Goal: Task Accomplishment & Management: Use online tool/utility

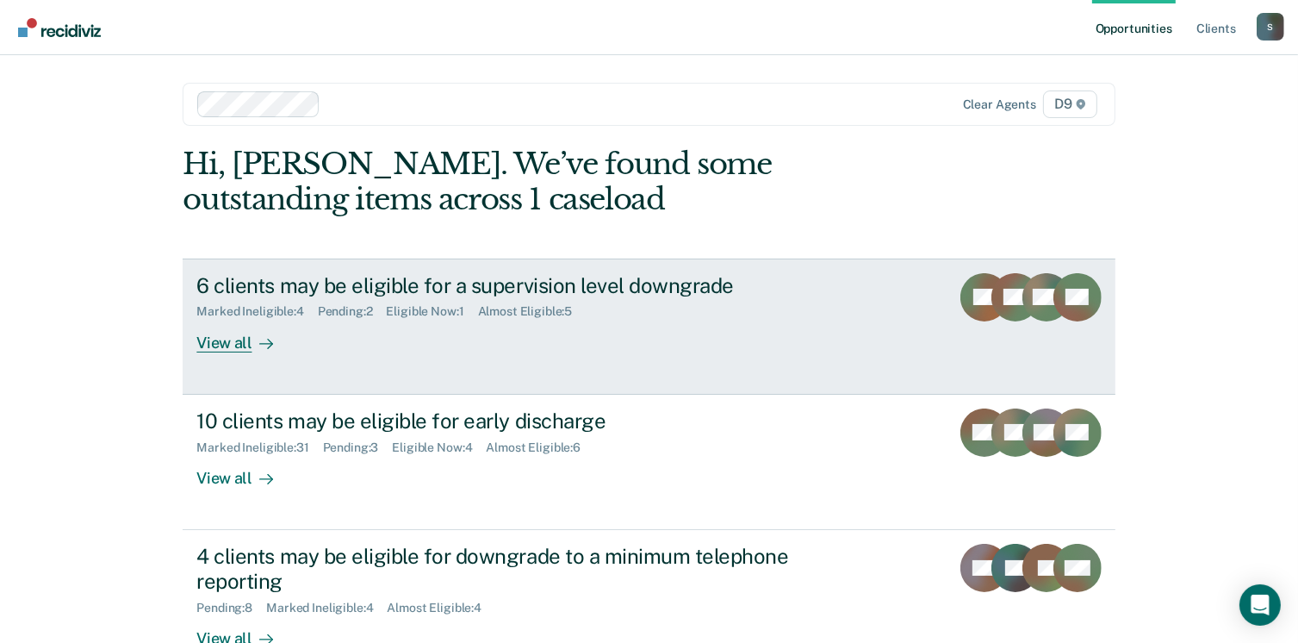
click at [227, 340] on div "View all" at bounding box center [244, 336] width 96 height 34
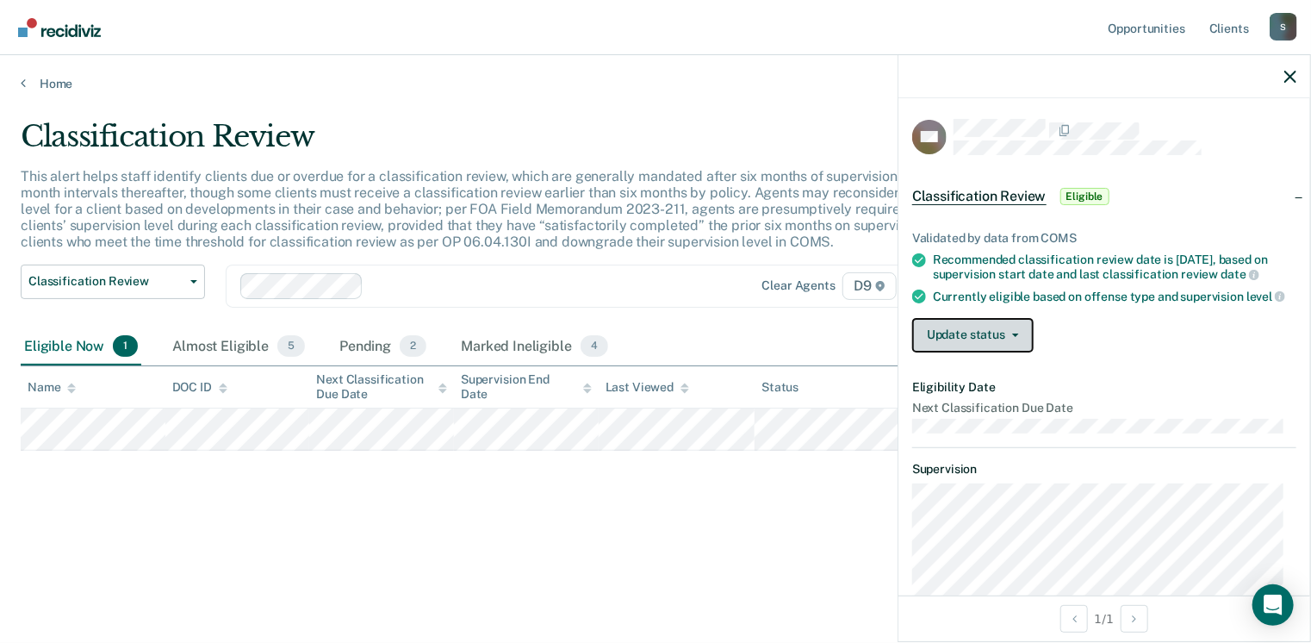
click at [979, 348] on button "Update status" at bounding box center [972, 335] width 121 height 34
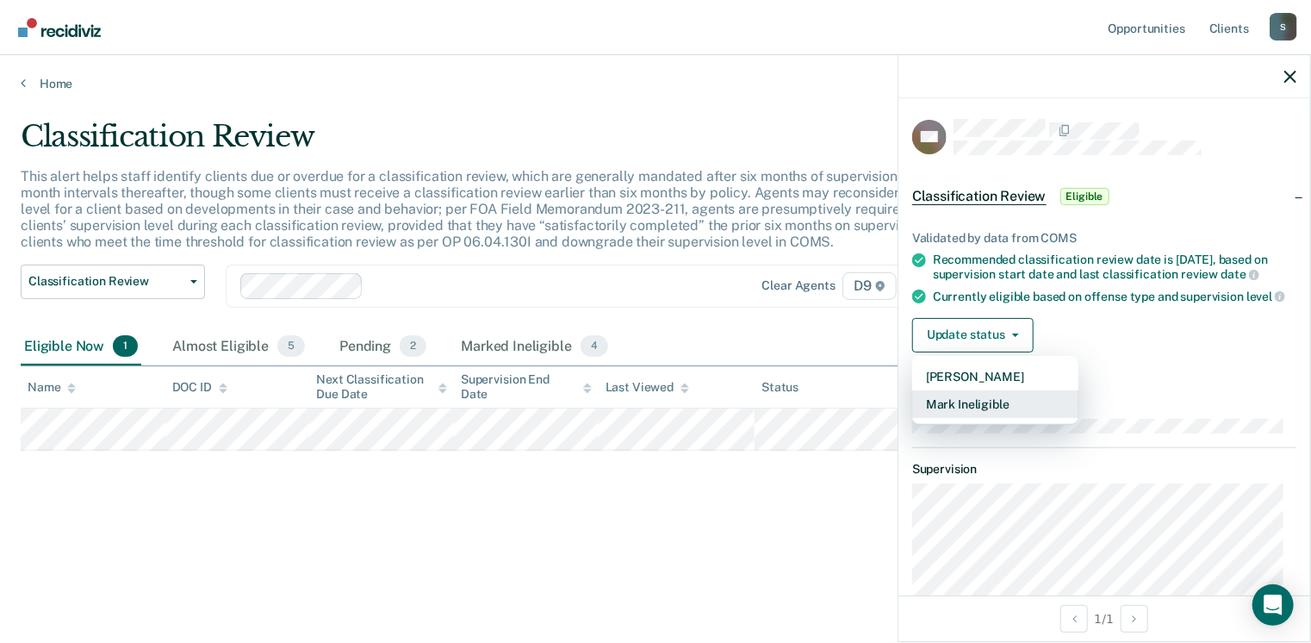
click at [972, 418] on button "Mark Ineligible" at bounding box center [995, 404] width 166 height 28
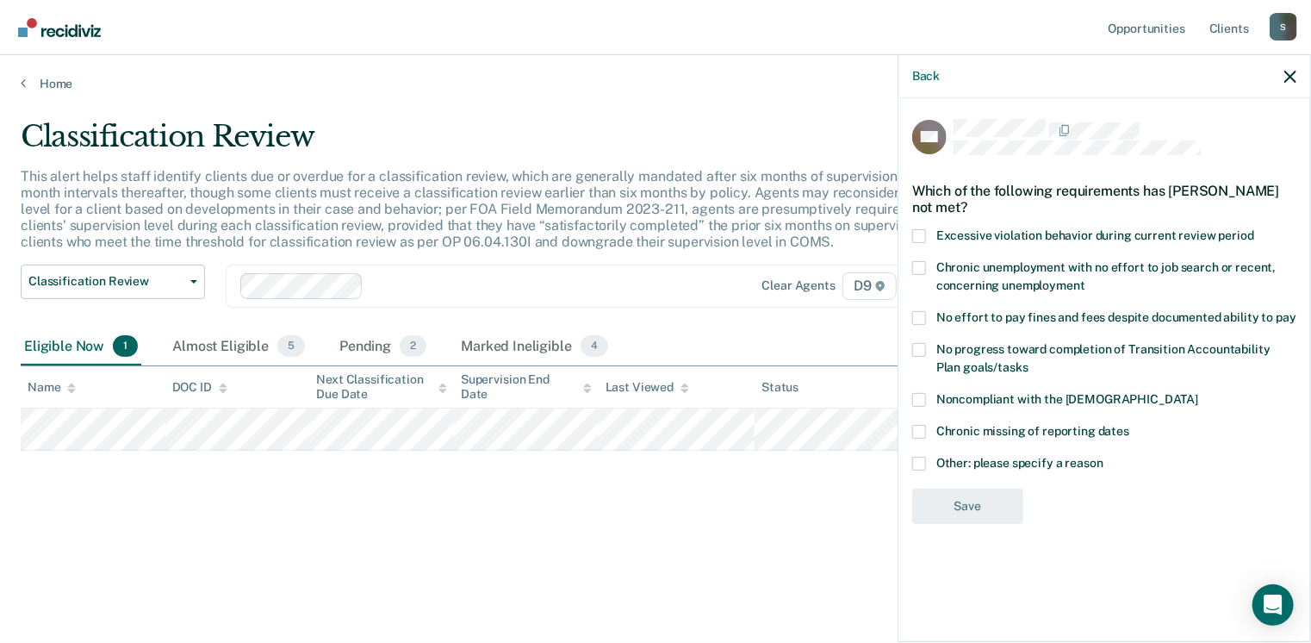
click at [1042, 469] on label "Other: please specify a reason" at bounding box center [1104, 466] width 384 height 18
click at [1103, 457] on input "Other: please specify a reason" at bounding box center [1103, 457] width 0 height 0
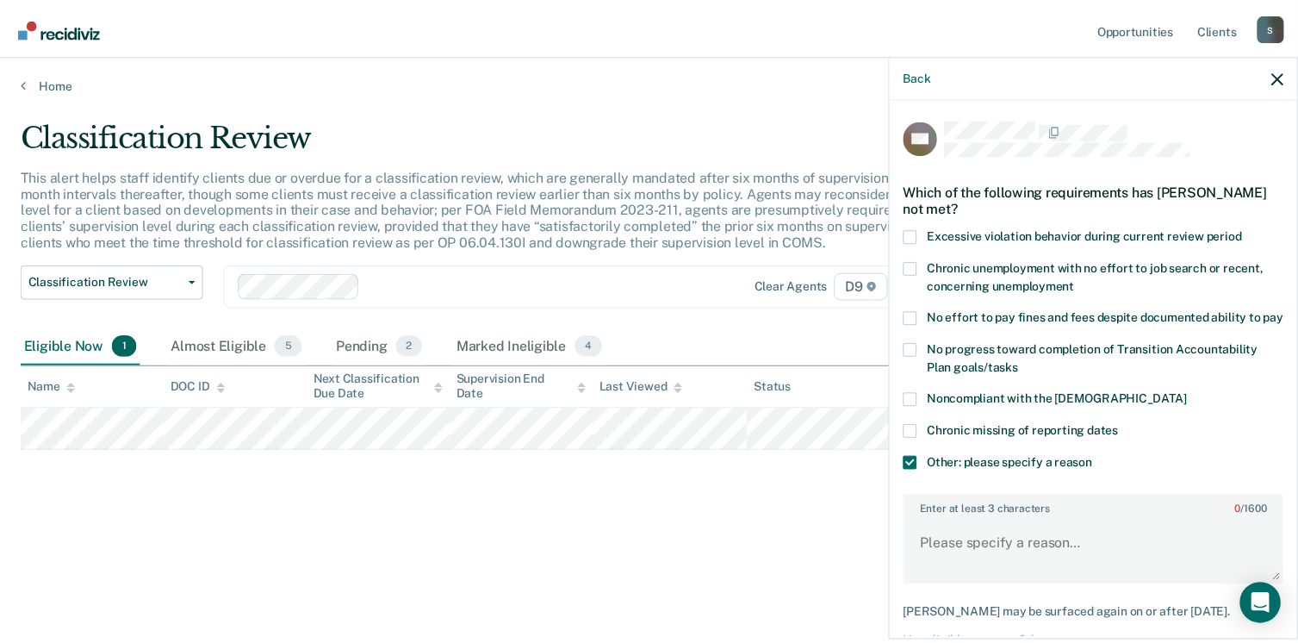
scroll to position [106, 0]
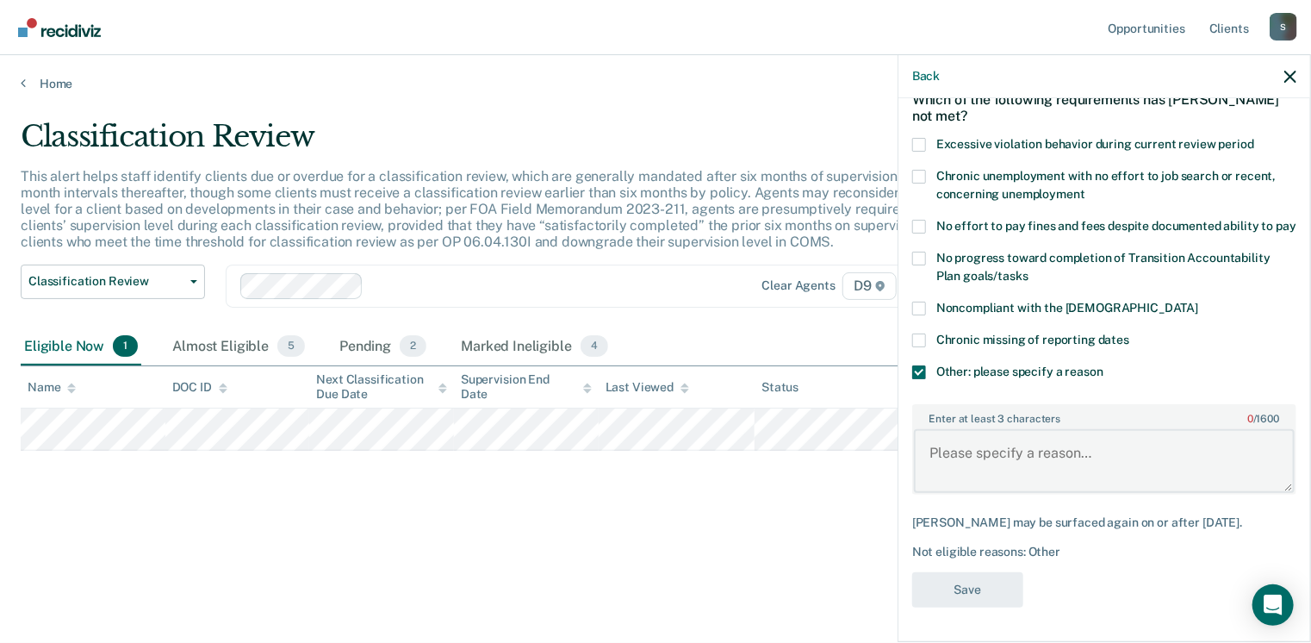
click at [984, 462] on textarea "Enter at least 3 characters 0 / 1600" at bounding box center [1104, 461] width 381 height 64
type textarea "Already at minimum."
click at [966, 597] on button "Save" at bounding box center [967, 589] width 111 height 35
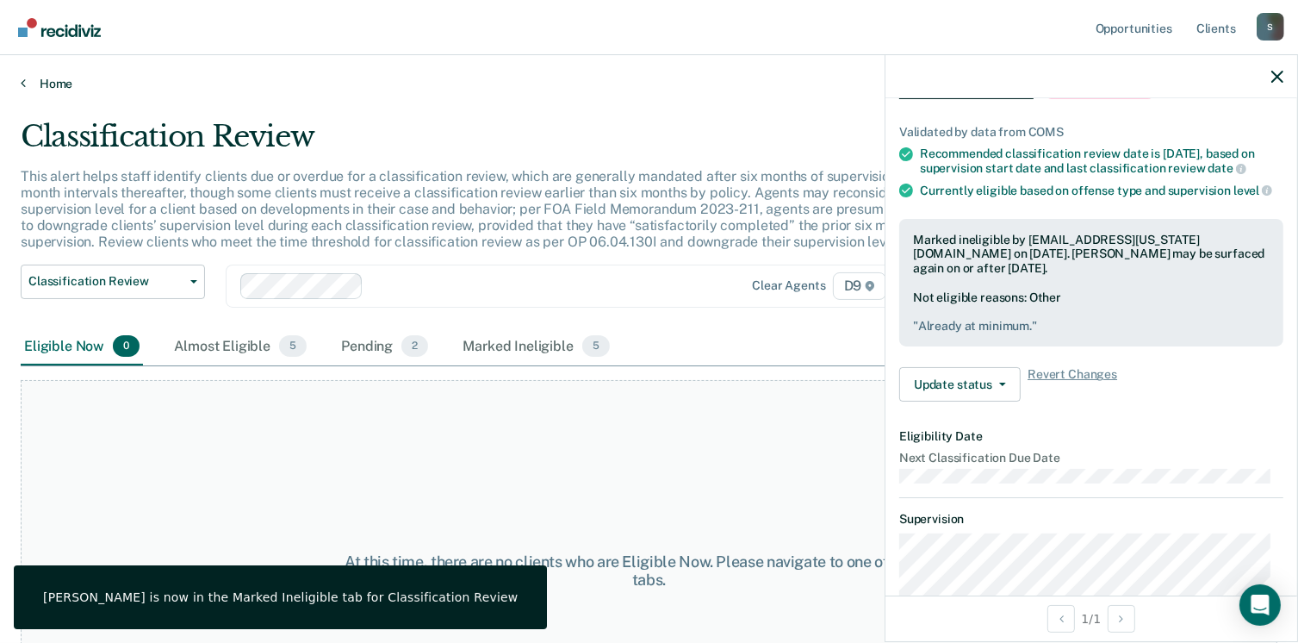
click at [43, 79] on link "Home" at bounding box center [649, 84] width 1257 height 16
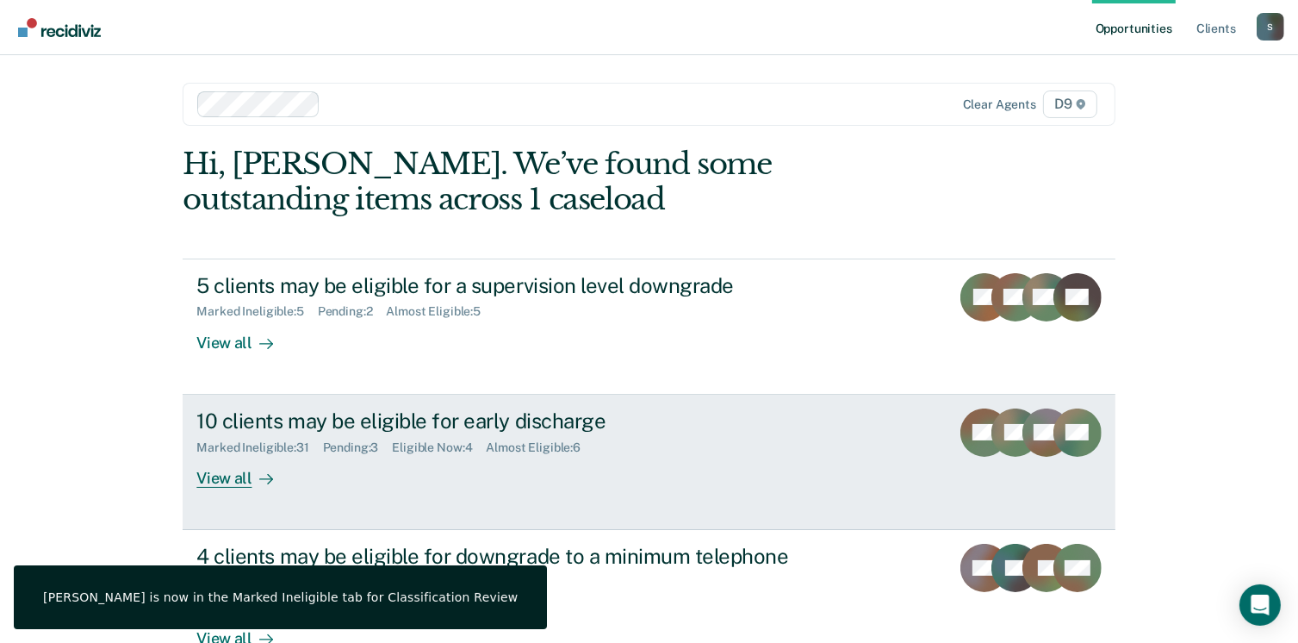
click at [245, 483] on div "View all" at bounding box center [244, 471] width 96 height 34
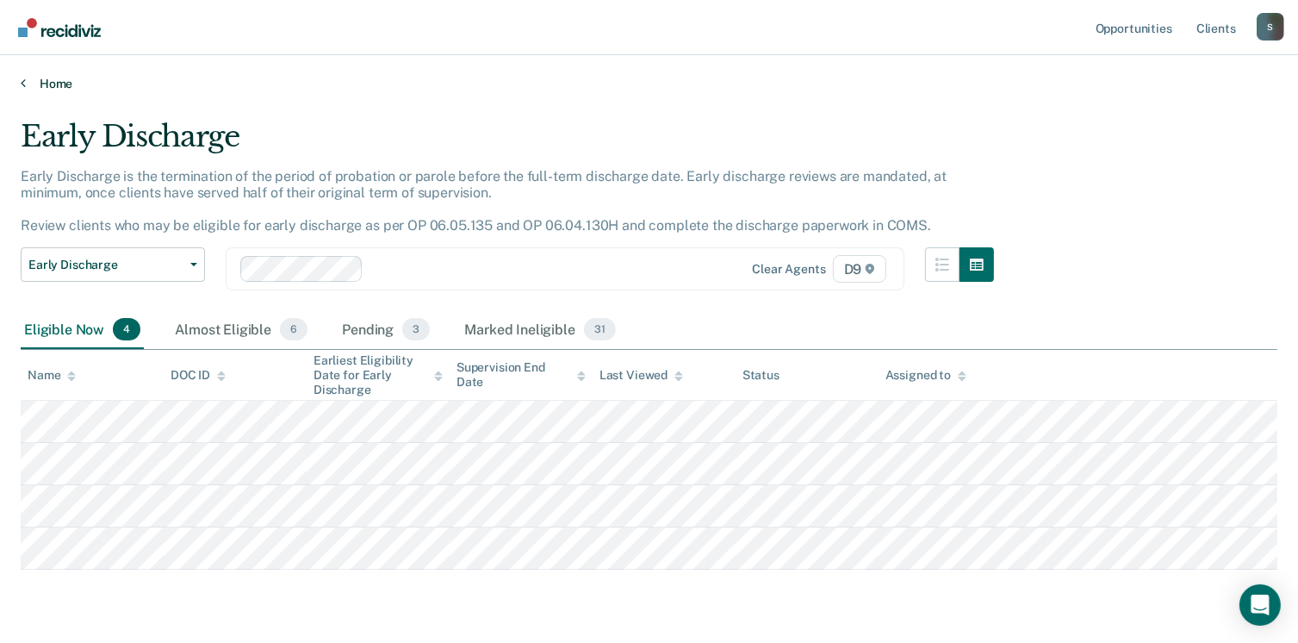
click at [24, 82] on icon at bounding box center [23, 83] width 5 height 14
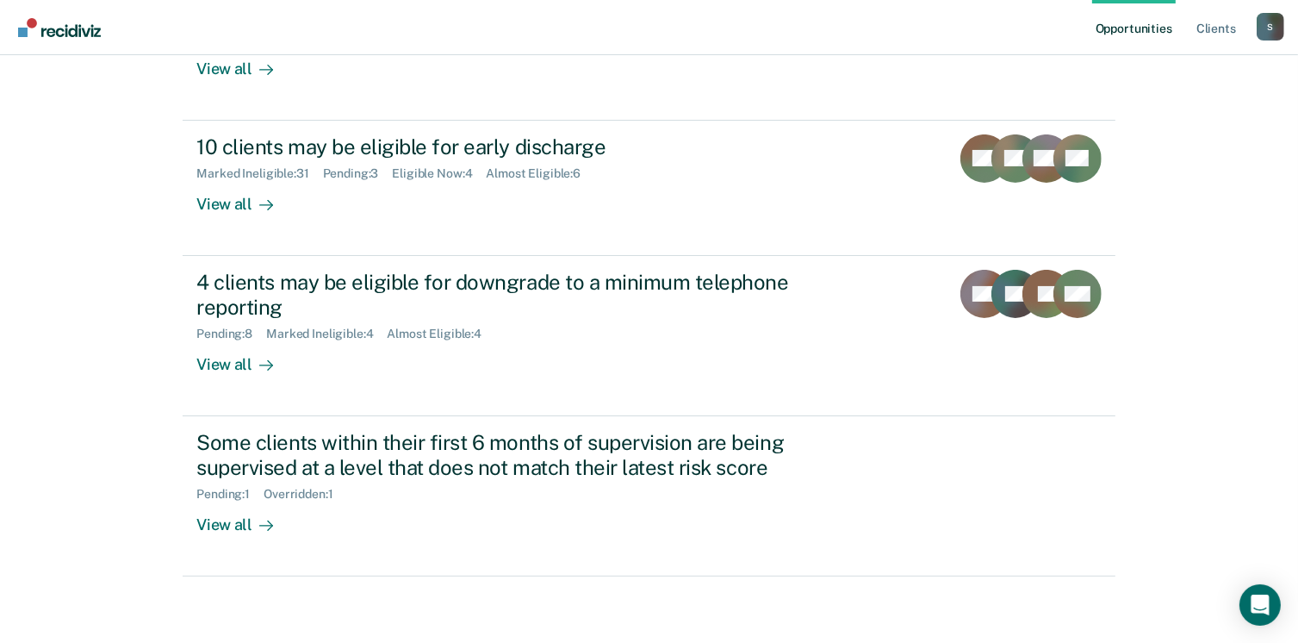
scroll to position [275, 0]
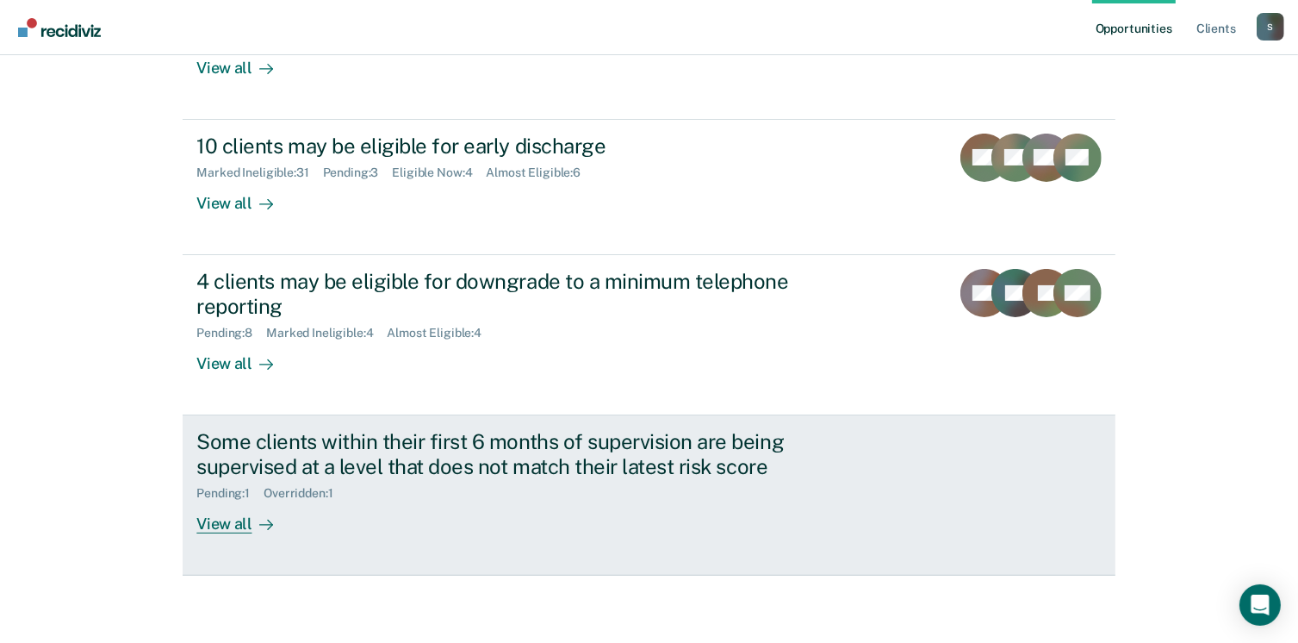
click at [227, 519] on div "View all" at bounding box center [244, 517] width 96 height 34
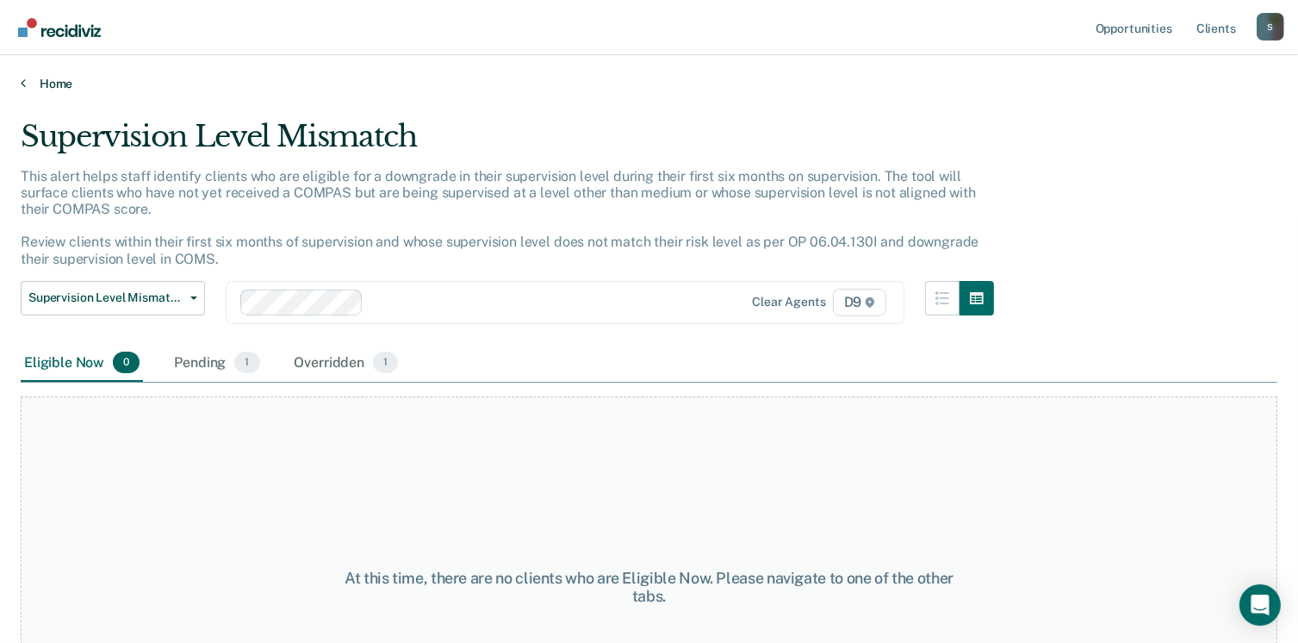
click at [47, 83] on link "Home" at bounding box center [649, 84] width 1257 height 16
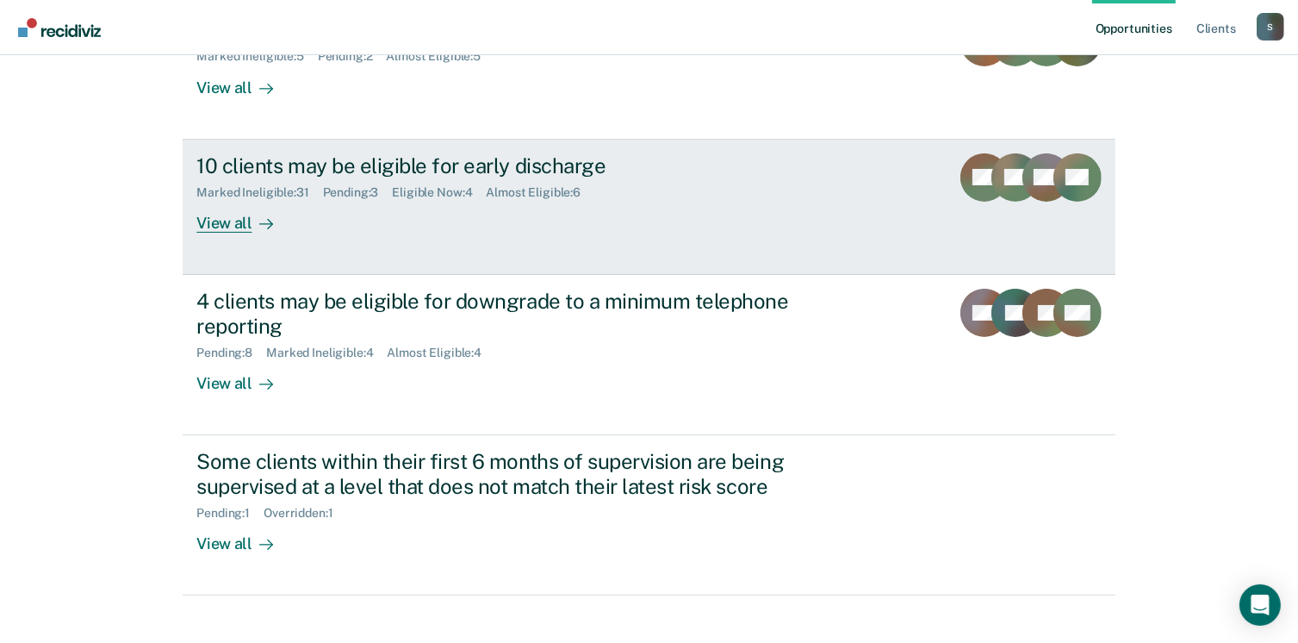
scroll to position [275, 0]
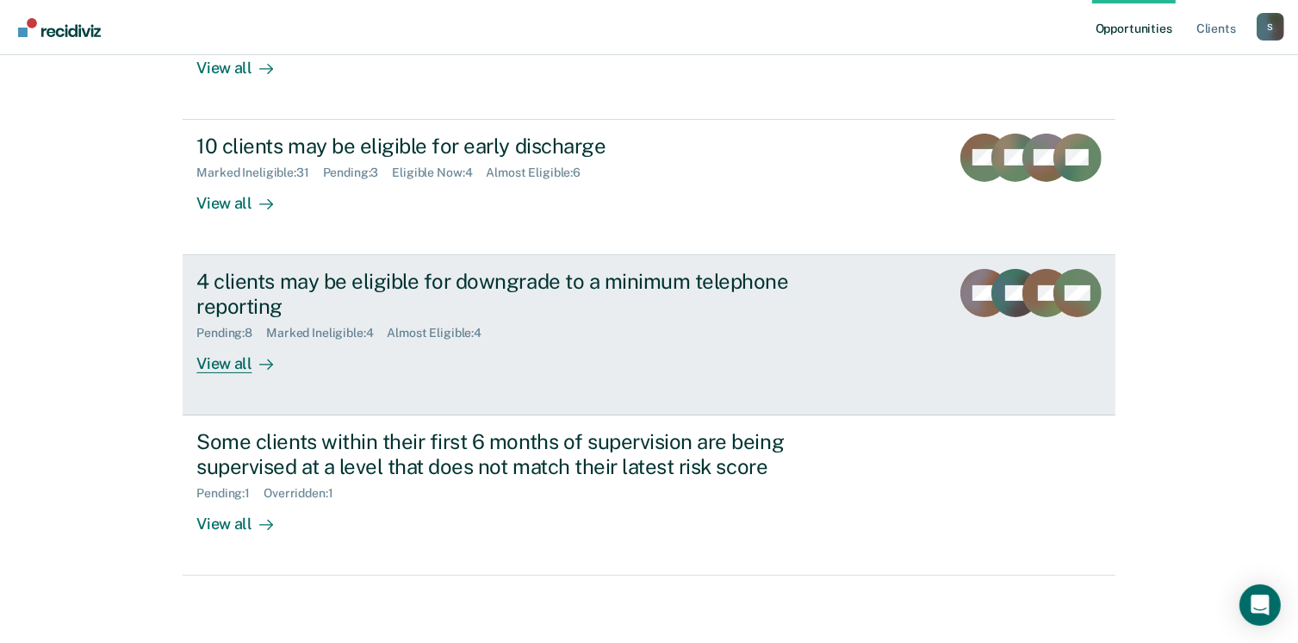
click at [228, 359] on div "View all" at bounding box center [244, 356] width 96 height 34
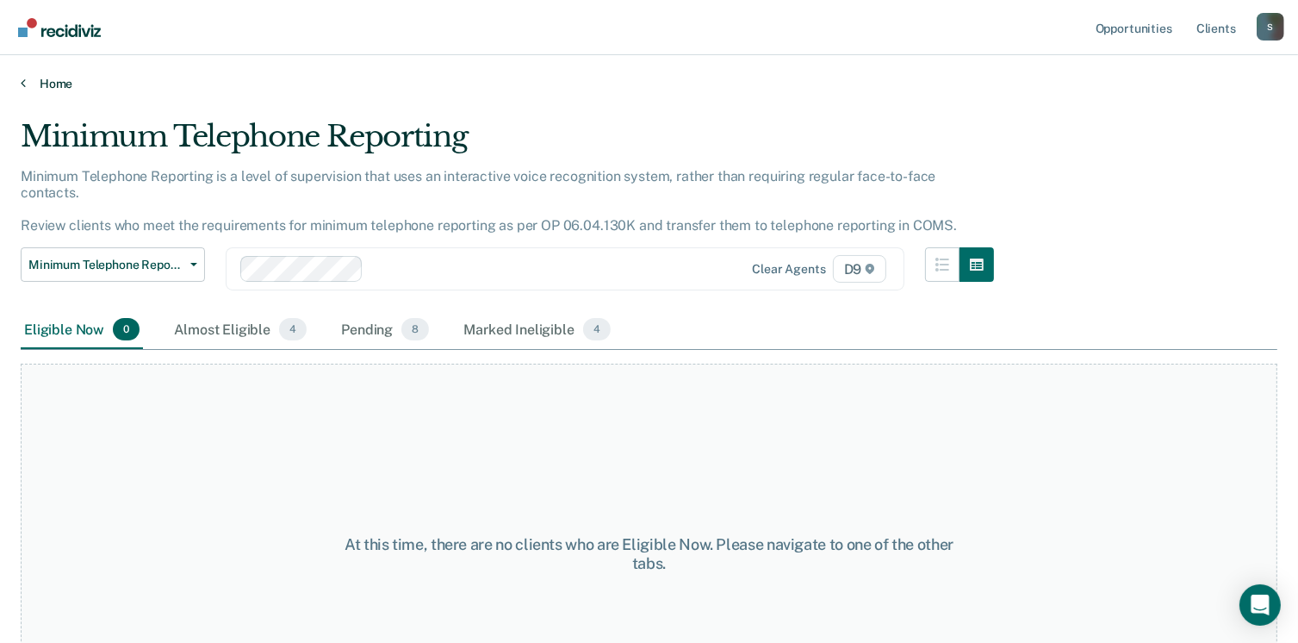
click at [37, 78] on link "Home" at bounding box center [649, 84] width 1257 height 16
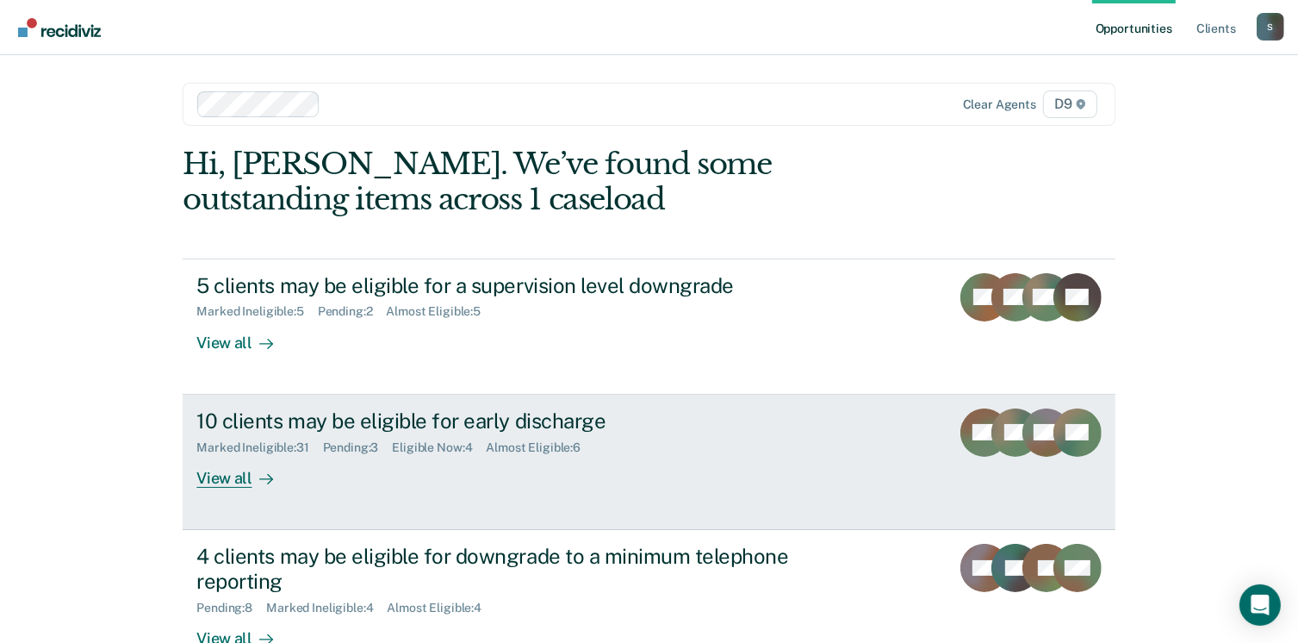
click at [236, 477] on div "View all" at bounding box center [244, 471] width 96 height 34
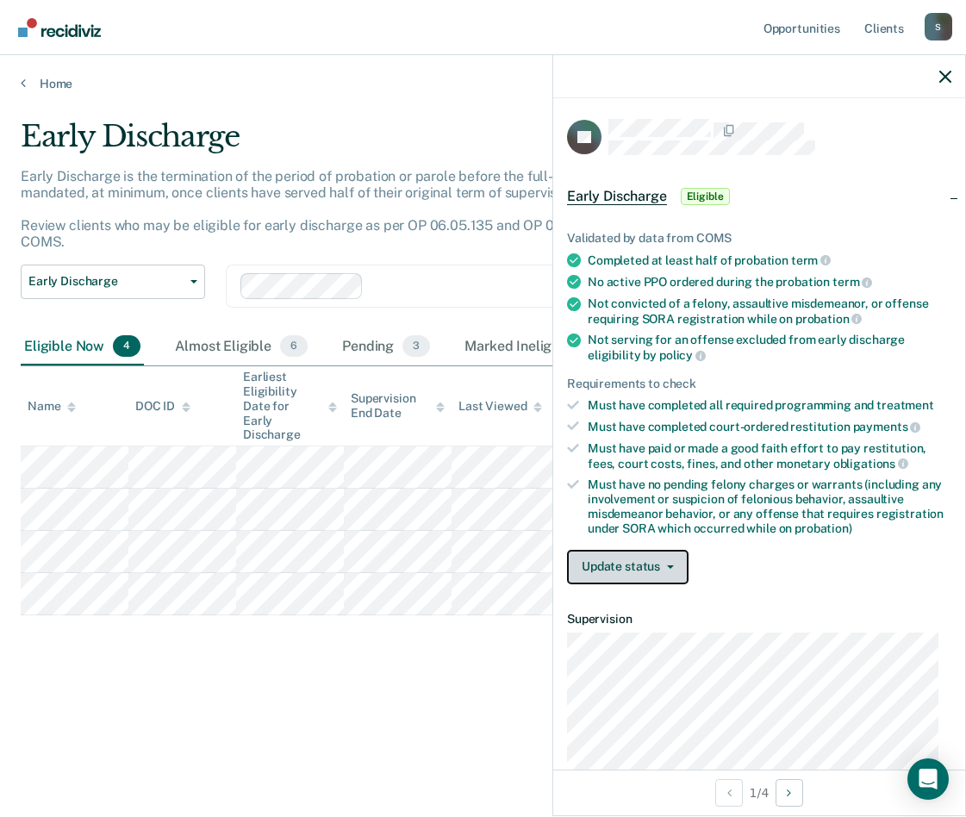
click at [623, 562] on button "Update status" at bounding box center [627, 567] width 121 height 34
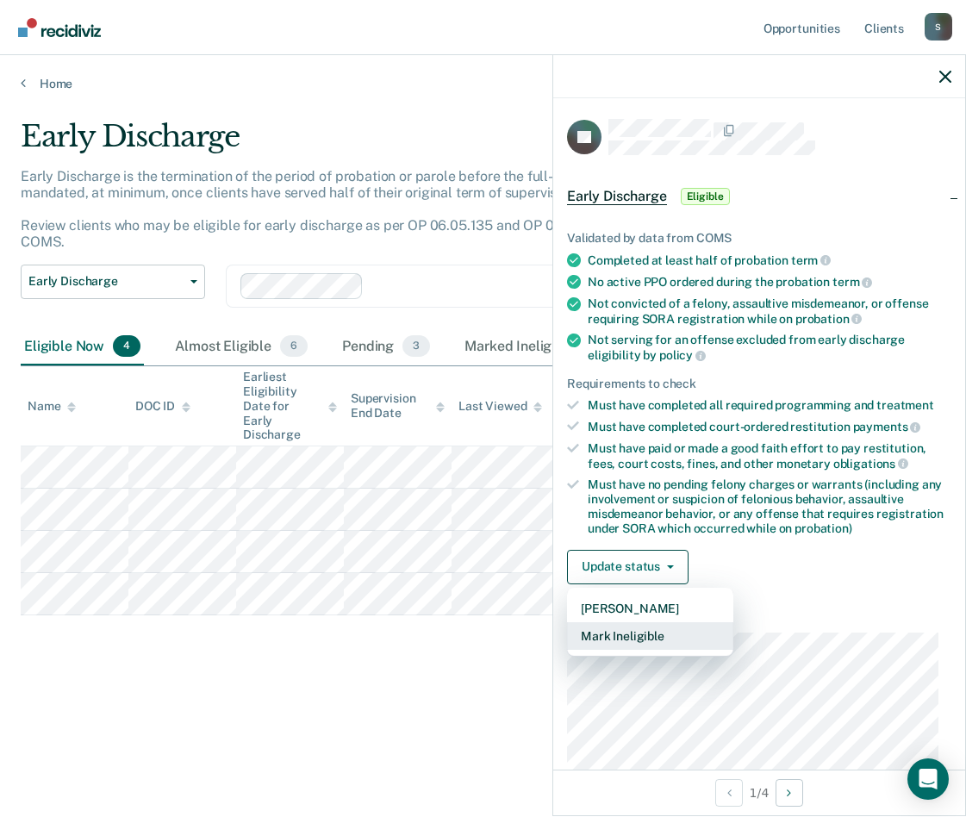
click at [630, 625] on button "Mark Ineligible" at bounding box center [650, 636] width 166 height 28
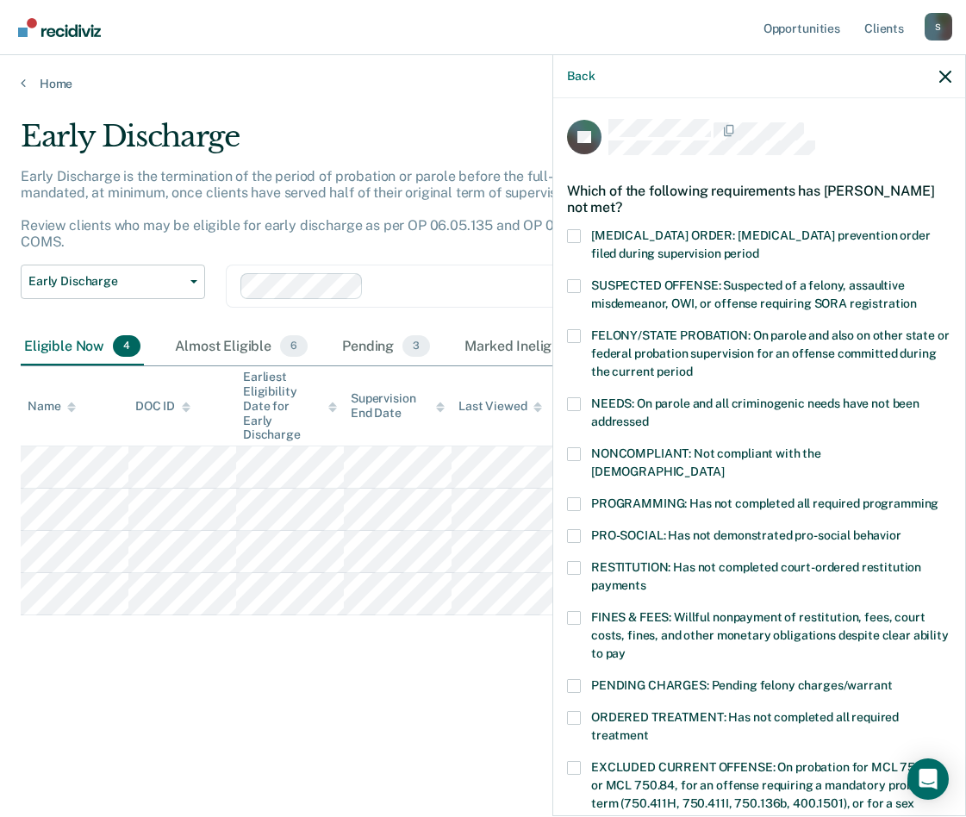
click at [574, 561] on span at bounding box center [574, 568] width 14 height 14
click at [646, 579] on input "RESTITUTION: Has not completed court-ordered restitution payments" at bounding box center [646, 579] width 0 height 0
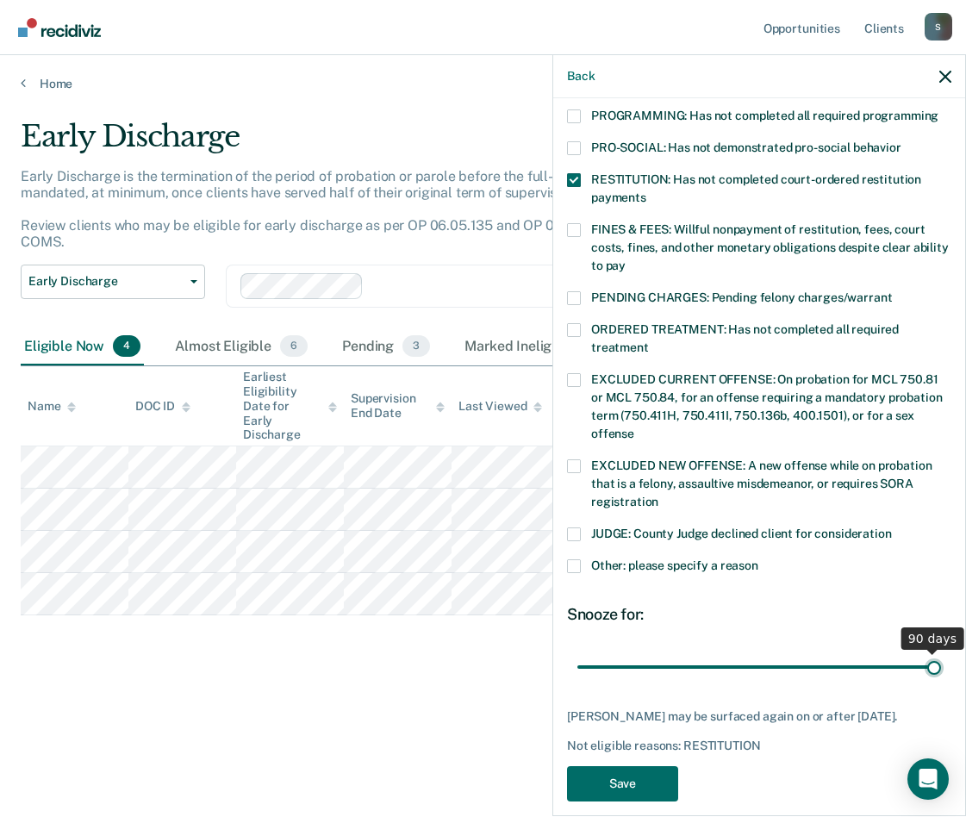
type input "90"
click at [922, 642] on input "range" at bounding box center [759, 666] width 364 height 30
drag, startPoint x: 922, startPoint y: 643, endPoint x: 933, endPoint y: 643, distance: 11.2
click at [933, 642] on input "range" at bounding box center [759, 666] width 364 height 30
click at [619, 642] on button "Save" at bounding box center [622, 783] width 111 height 35
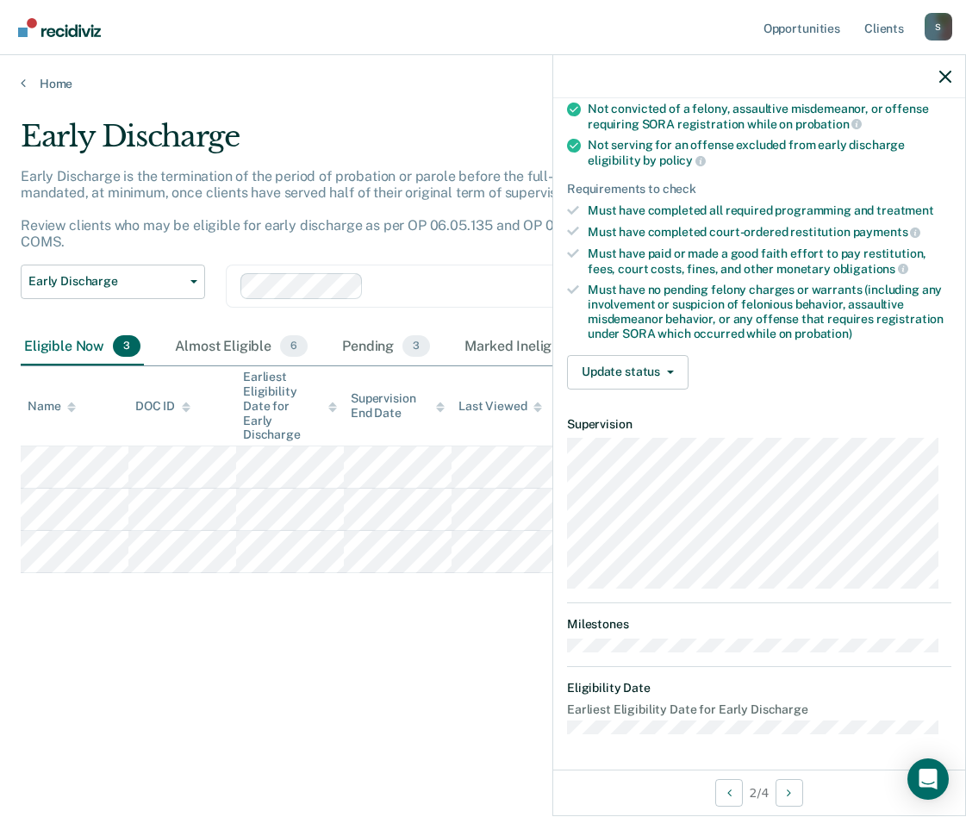
scroll to position [210, 0]
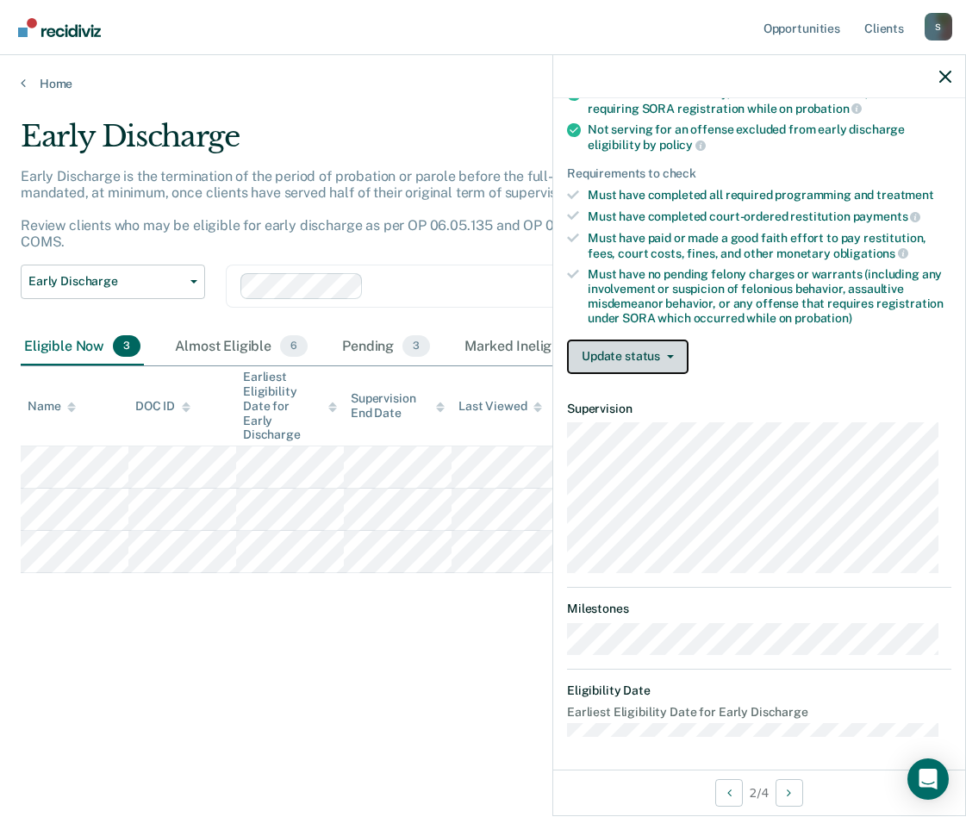
click at [629, 342] on button "Update status" at bounding box center [627, 356] width 121 height 34
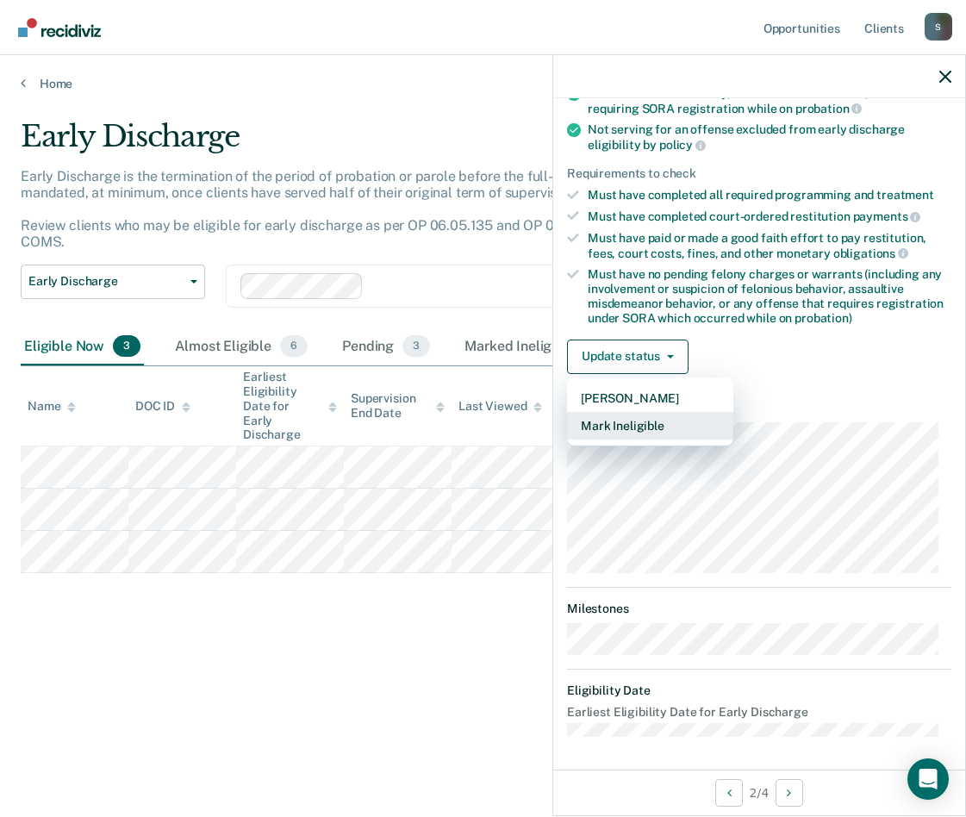
click at [630, 430] on button "Mark Ineligible" at bounding box center [650, 426] width 166 height 28
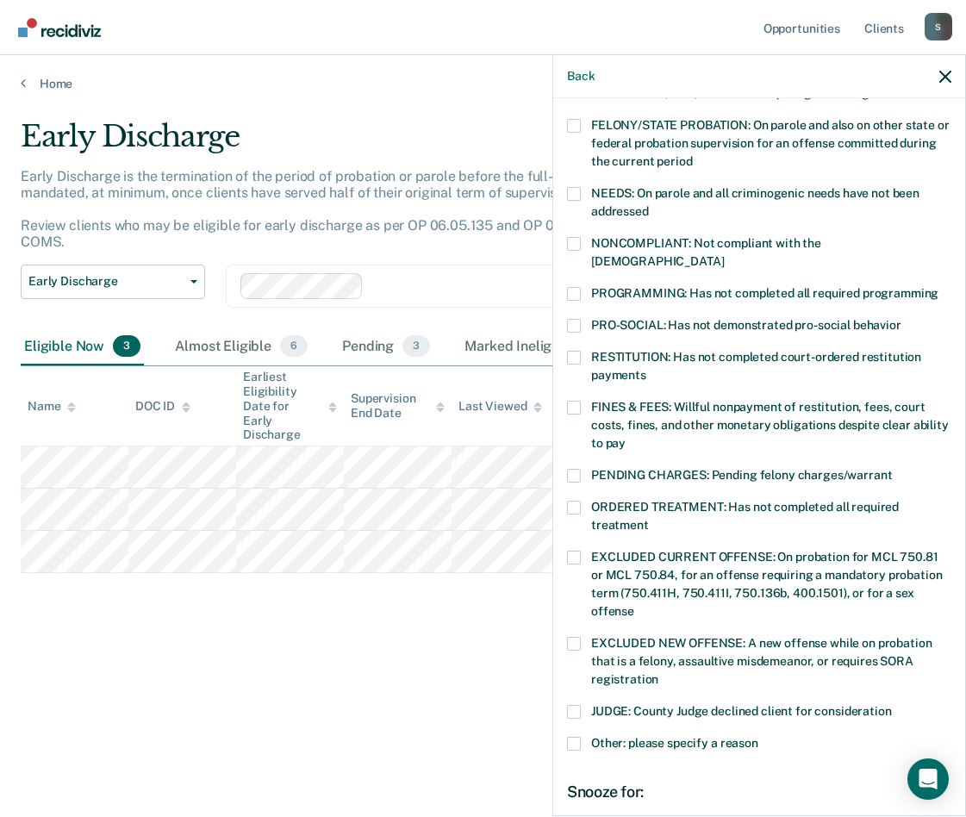
drag, startPoint x: 575, startPoint y: 329, endPoint x: 575, endPoint y: 339, distance: 9.5
click at [575, 333] on div "AH Which of the following requirements has [PERSON_NAME] not met? [MEDICAL_DATA…" at bounding box center [759, 449] width 384 height 1080
click at [575, 351] on span at bounding box center [574, 358] width 14 height 14
click at [646, 369] on input "RESTITUTION: Has not completed court-ordered restitution payments" at bounding box center [646, 369] width 0 height 0
click at [579, 401] on span at bounding box center [574, 408] width 14 height 14
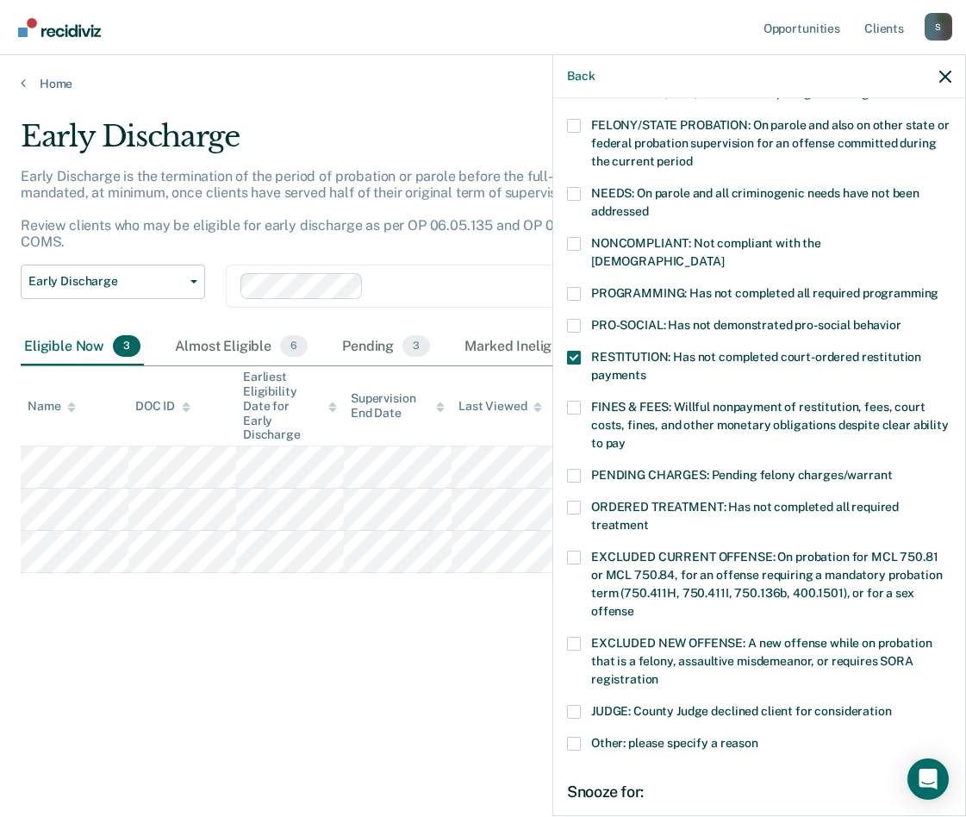
click at [625, 437] on input "FINES & FEES: Willful nonpayment of restitution, fees, court costs, fines, and …" at bounding box center [625, 437] width 0 height 0
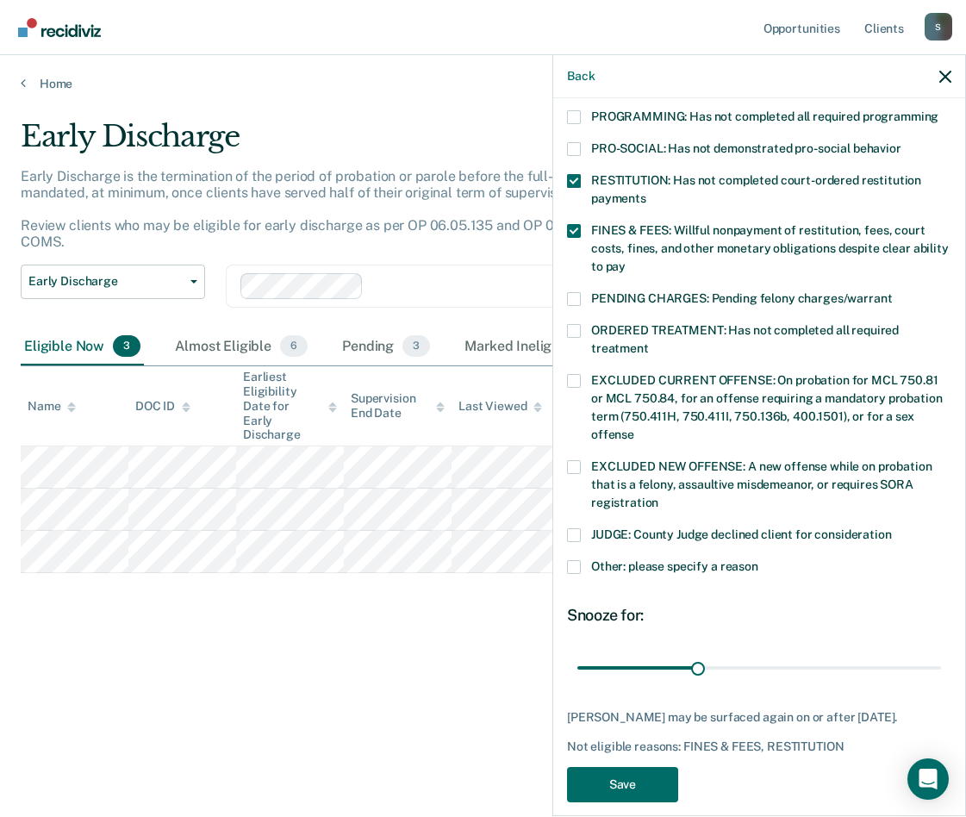
scroll to position [388, 0]
type input "90"
click at [919, 642] on input "range" at bounding box center [759, 666] width 364 height 30
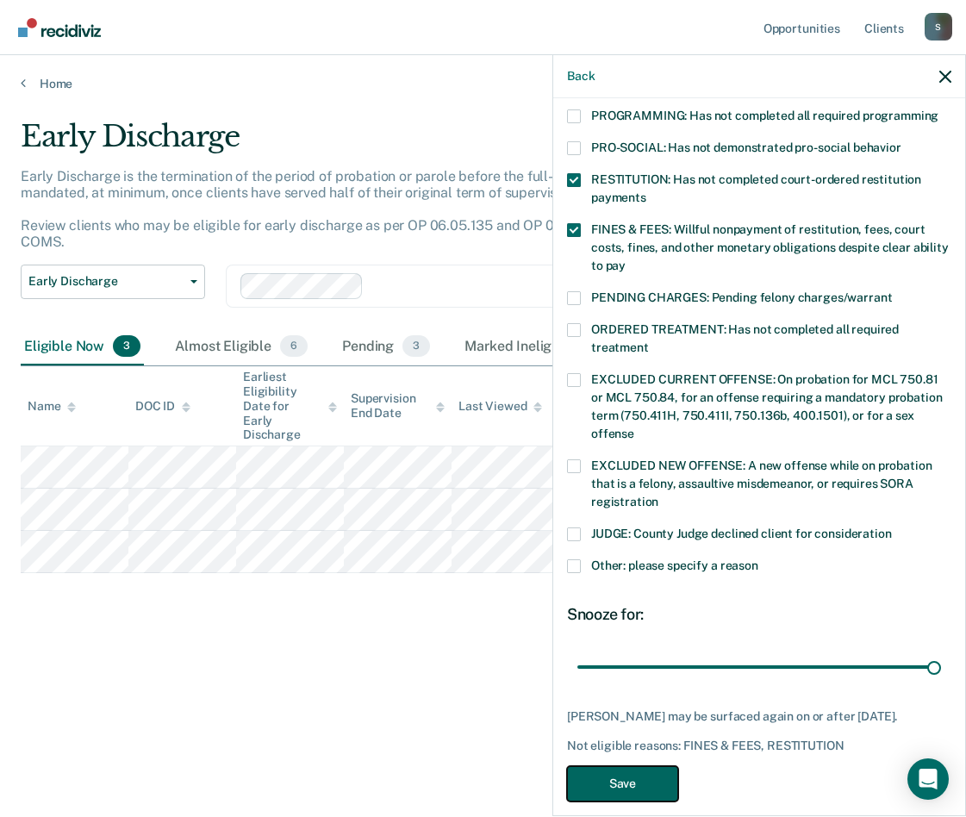
click at [612, 642] on button "Save" at bounding box center [622, 783] width 111 height 35
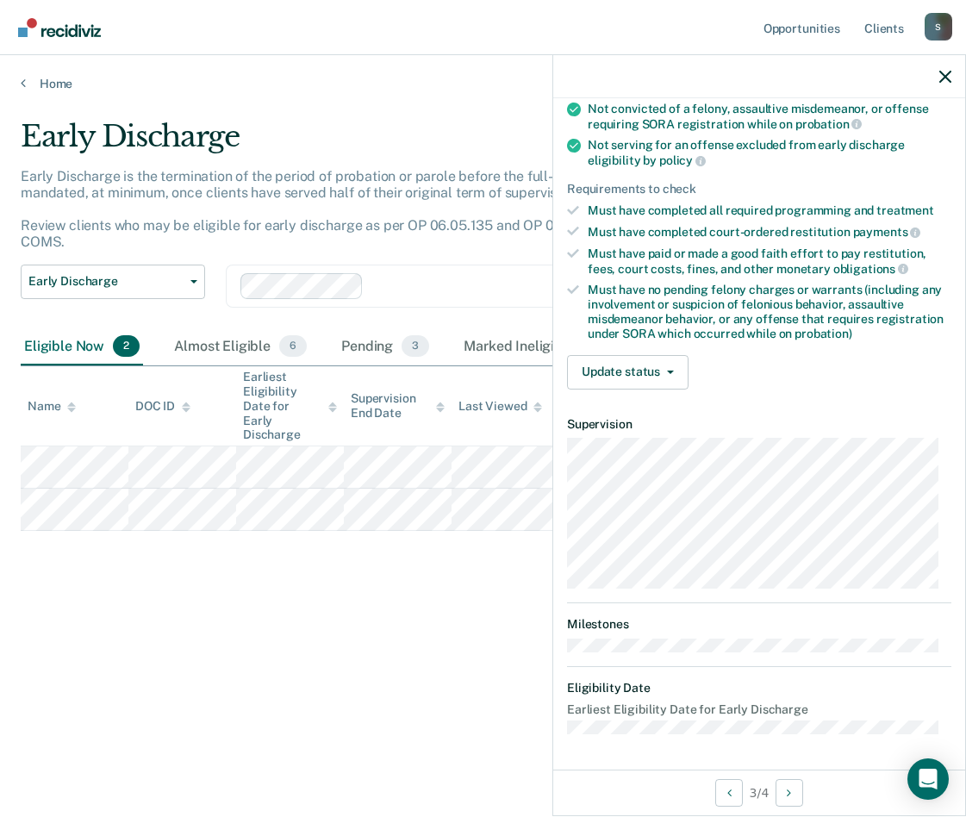
scroll to position [193, 0]
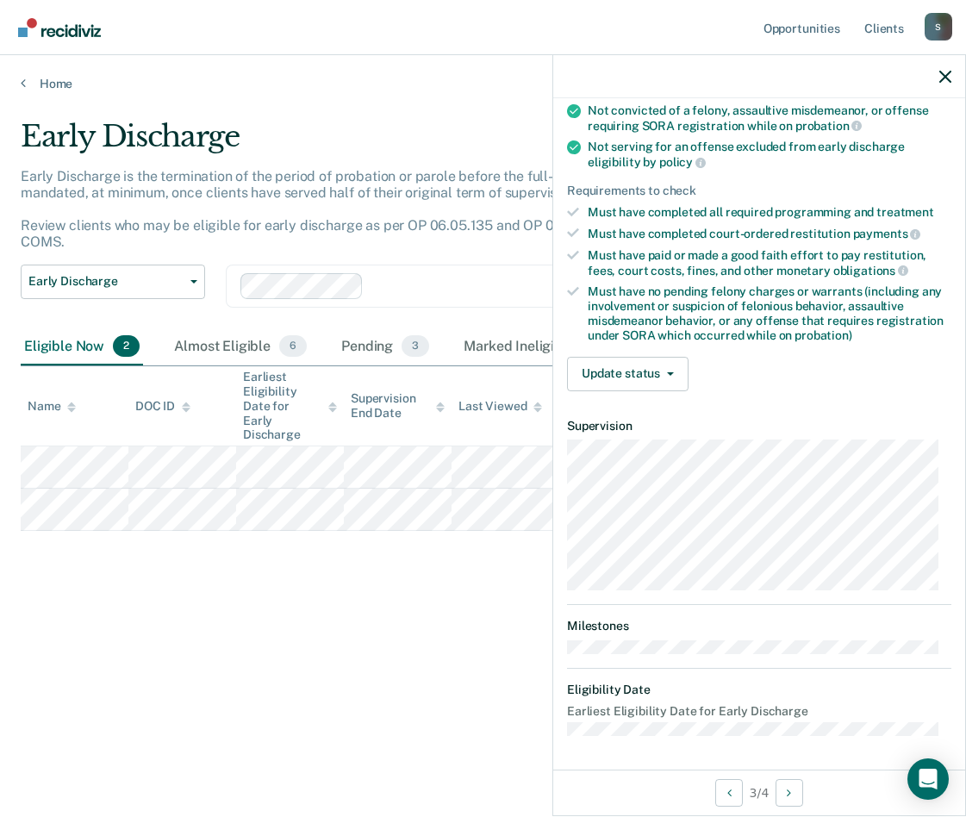
click at [632, 351] on div "Validated by data from COMS Completed at least half of probation term No active…" at bounding box center [759, 207] width 412 height 395
click at [637, 364] on button "Update status" at bounding box center [627, 374] width 121 height 34
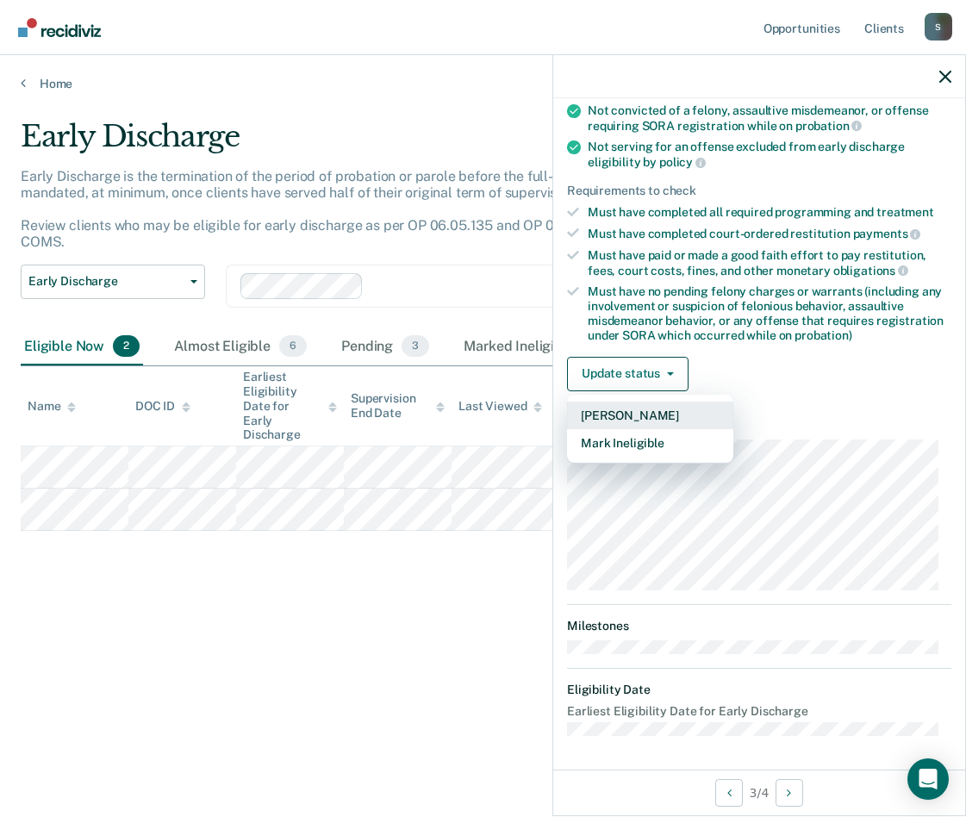
click at [638, 407] on button "[PERSON_NAME]" at bounding box center [650, 415] width 166 height 28
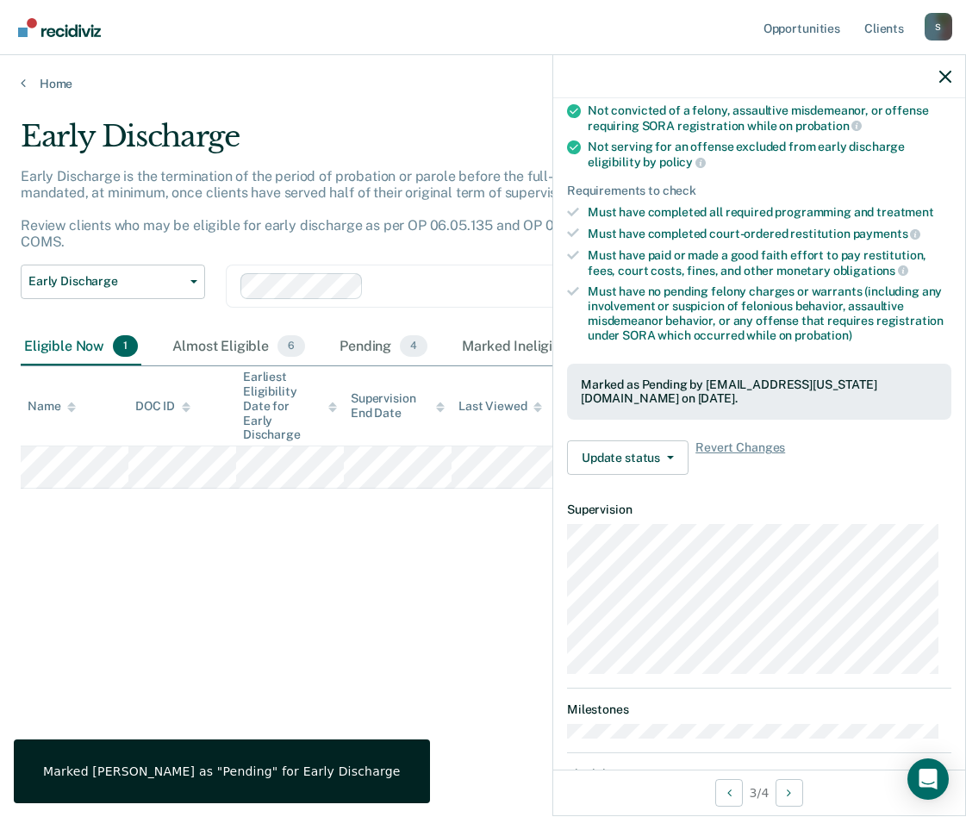
click at [929, 642] on article "BA Early Discharge Pending Validated by data from COMS Completed at least half …" at bounding box center [759, 373] width 384 height 894
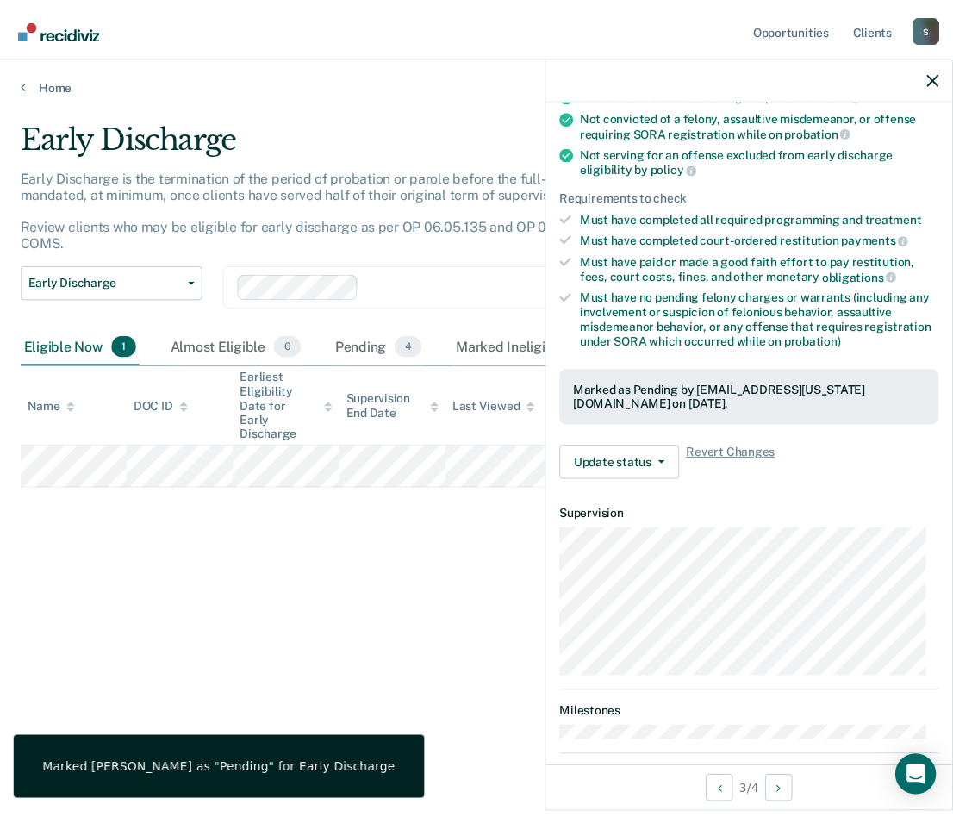
scroll to position [104, 0]
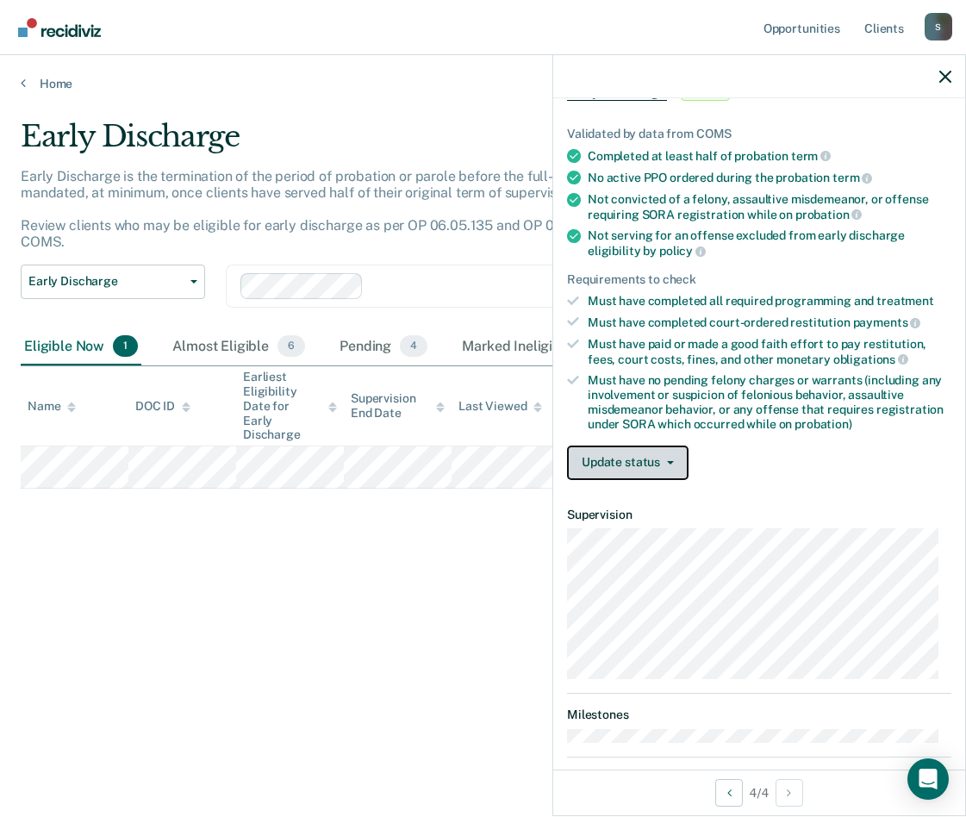
click at [631, 464] on button "Update status" at bounding box center [627, 462] width 121 height 34
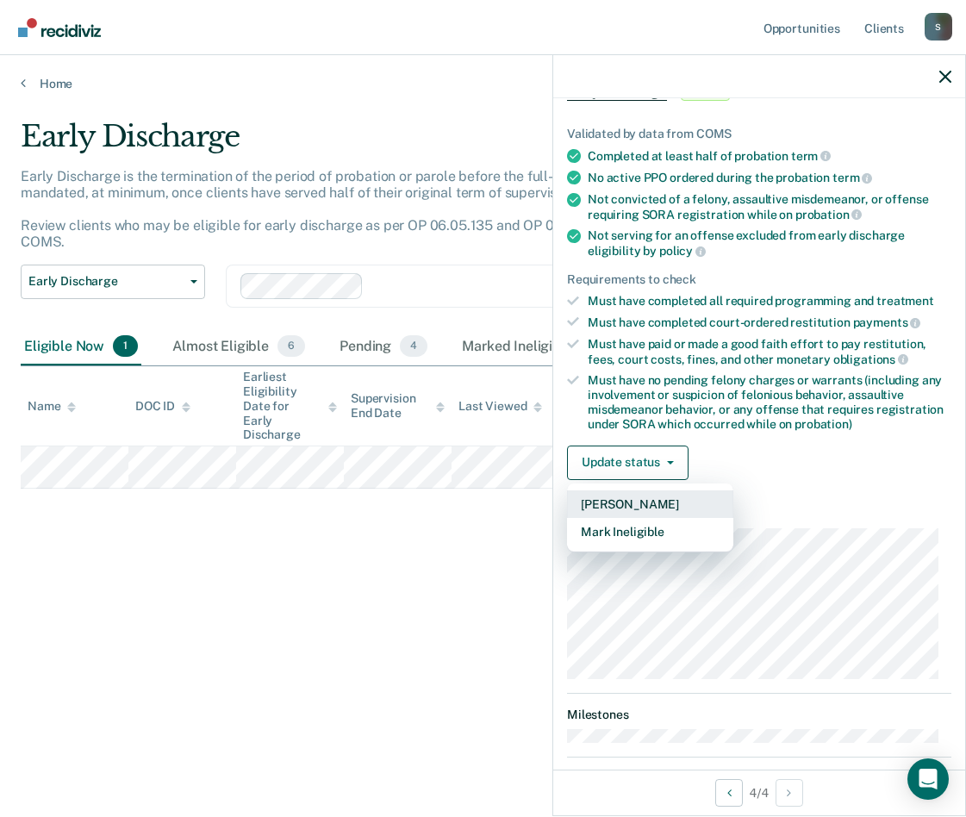
click at [637, 498] on button "[PERSON_NAME]" at bounding box center [650, 504] width 166 height 28
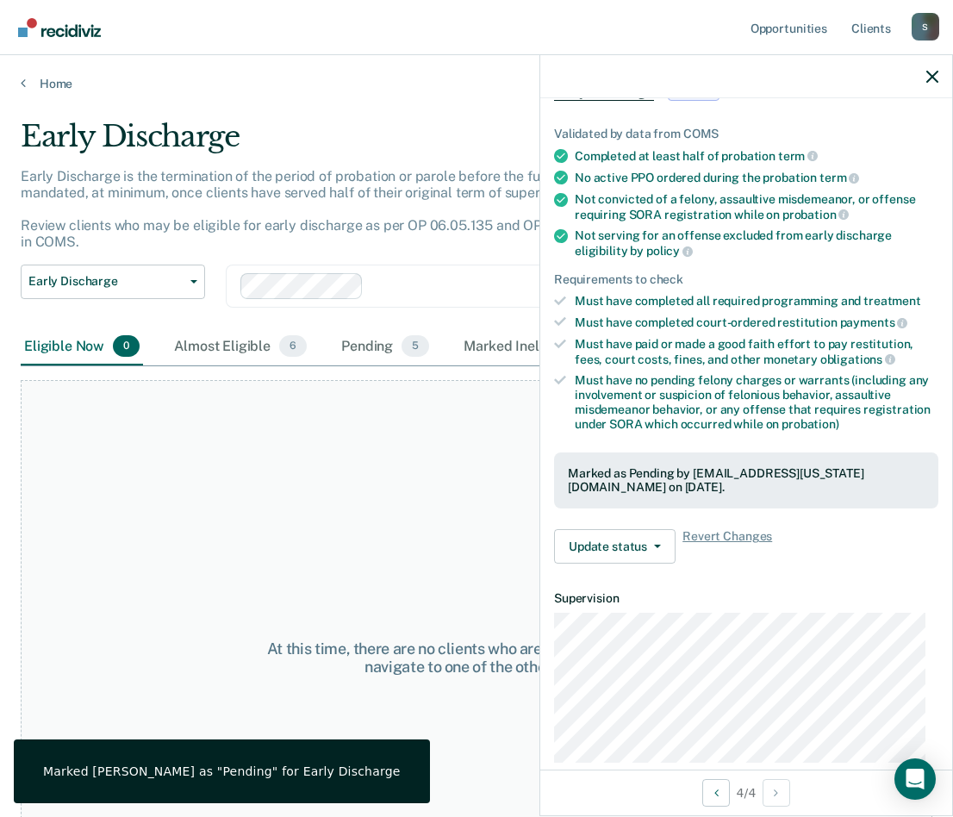
click at [423, 527] on div "At this time, there are no clients who are Eligible Now. Please navigate to one…" at bounding box center [476, 657] width 911 height 555
